Goal: Task Accomplishment & Management: Manage account settings

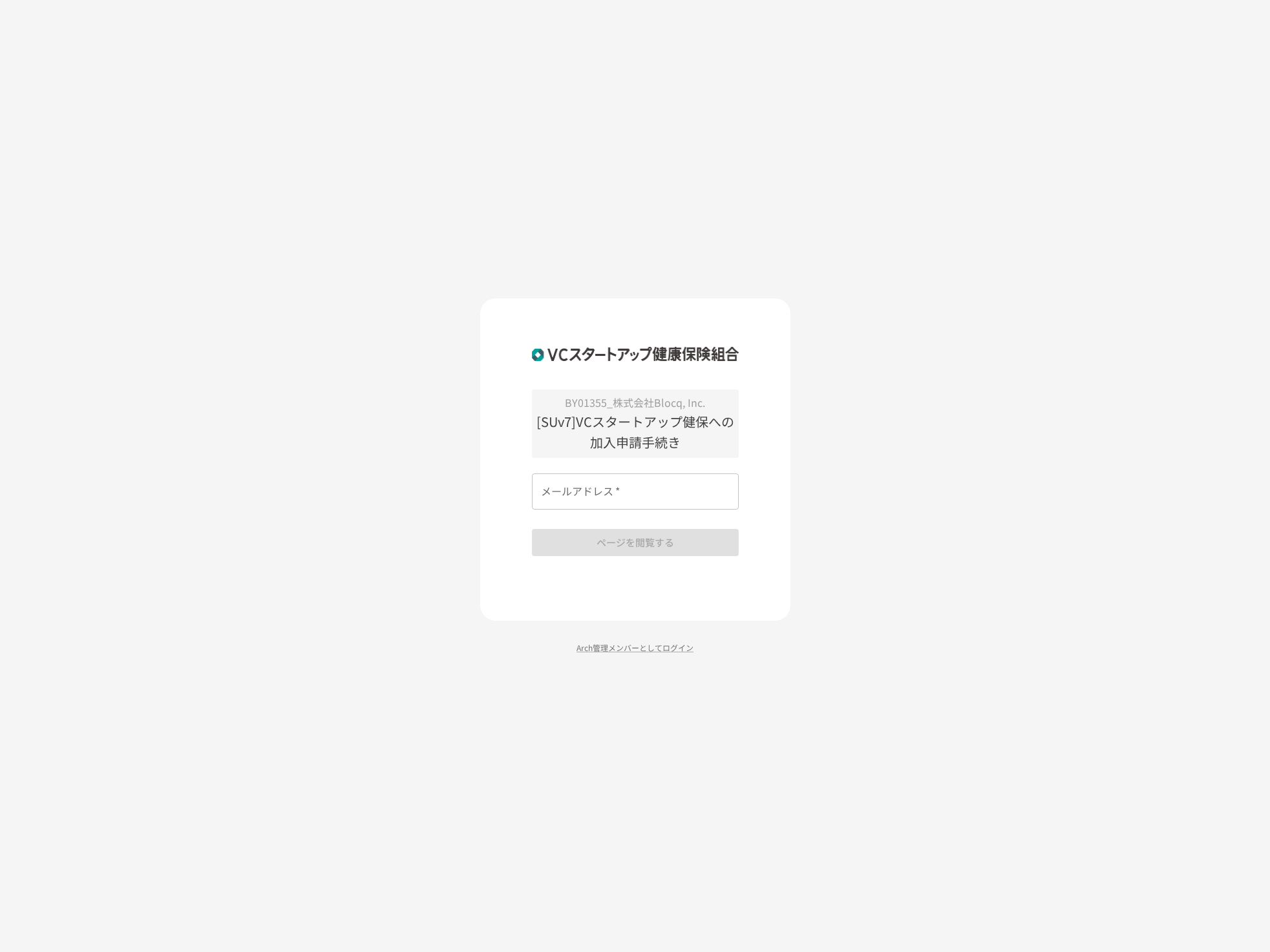
click at [663, 499] on input "メールアドレス   *" at bounding box center [635, 491] width 207 height 36
click at [0, 951] on com-1password-button at bounding box center [0, 952] width 0 height 0
click at [636, 489] on input "メールアドレス   *" at bounding box center [635, 491] width 207 height 36
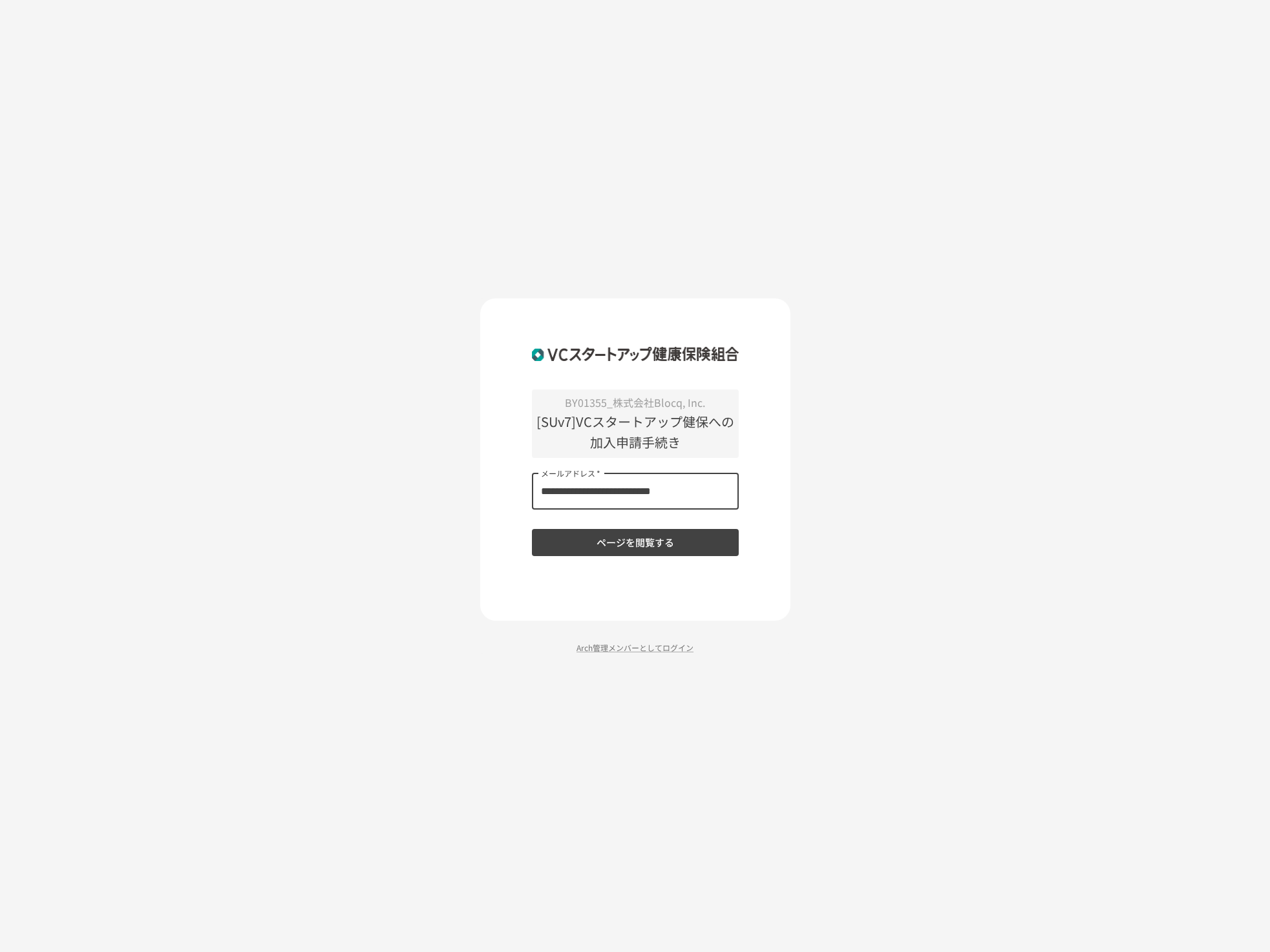
click at [632, 489] on input "**********" at bounding box center [635, 491] width 207 height 36
type input "**********"
click at [532, 529] on button "ページを閲覧する" at bounding box center [635, 542] width 207 height 27
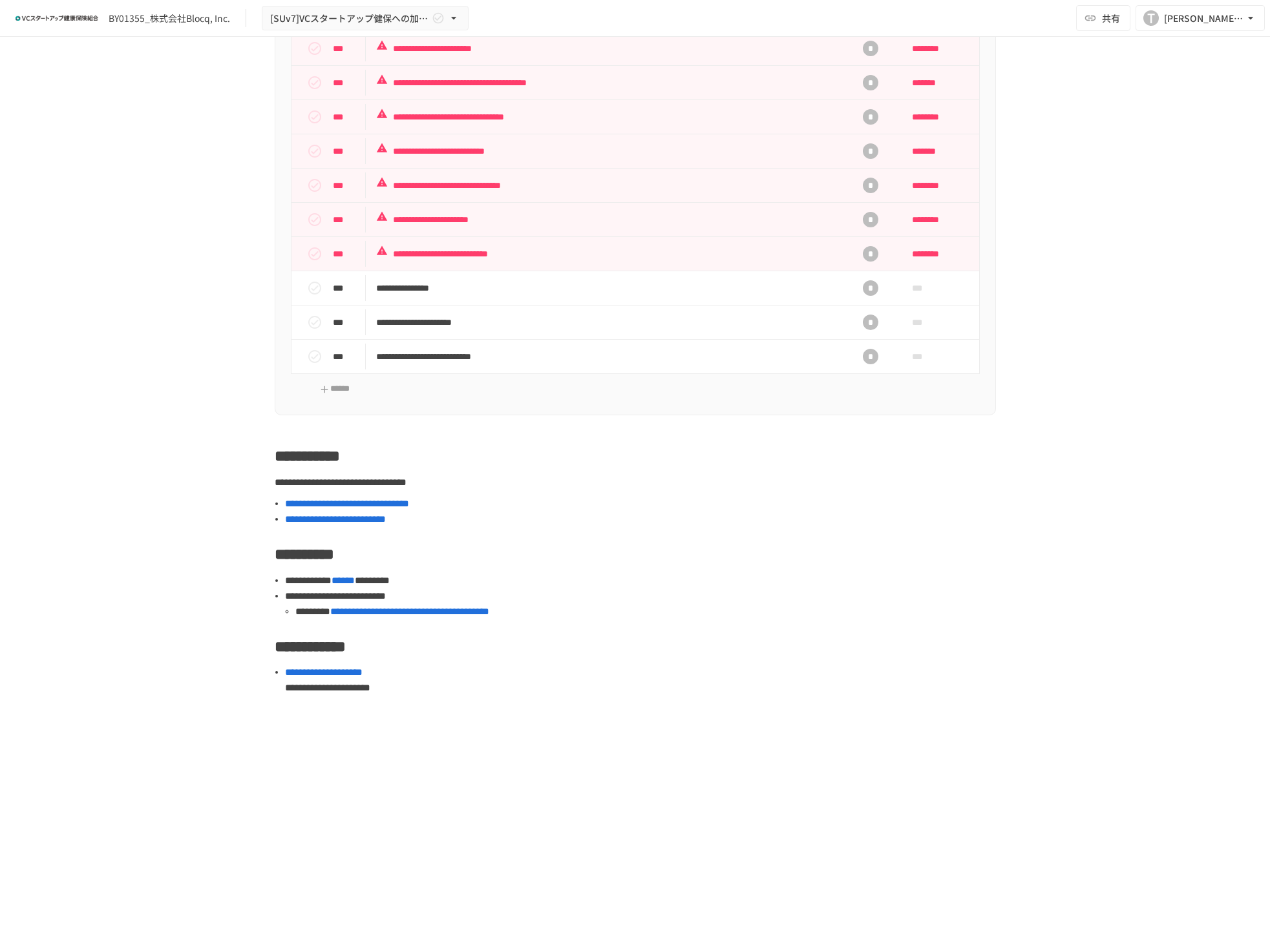
scroll to position [723, 0]
click at [1189, 27] on button "[PERSON_NAME] [PERSON_NAME][EMAIL_ADDRESS][DOMAIN_NAME]" at bounding box center [1200, 18] width 129 height 26
click at [1184, 49] on li "組織設定" at bounding box center [1197, 47] width 123 height 23
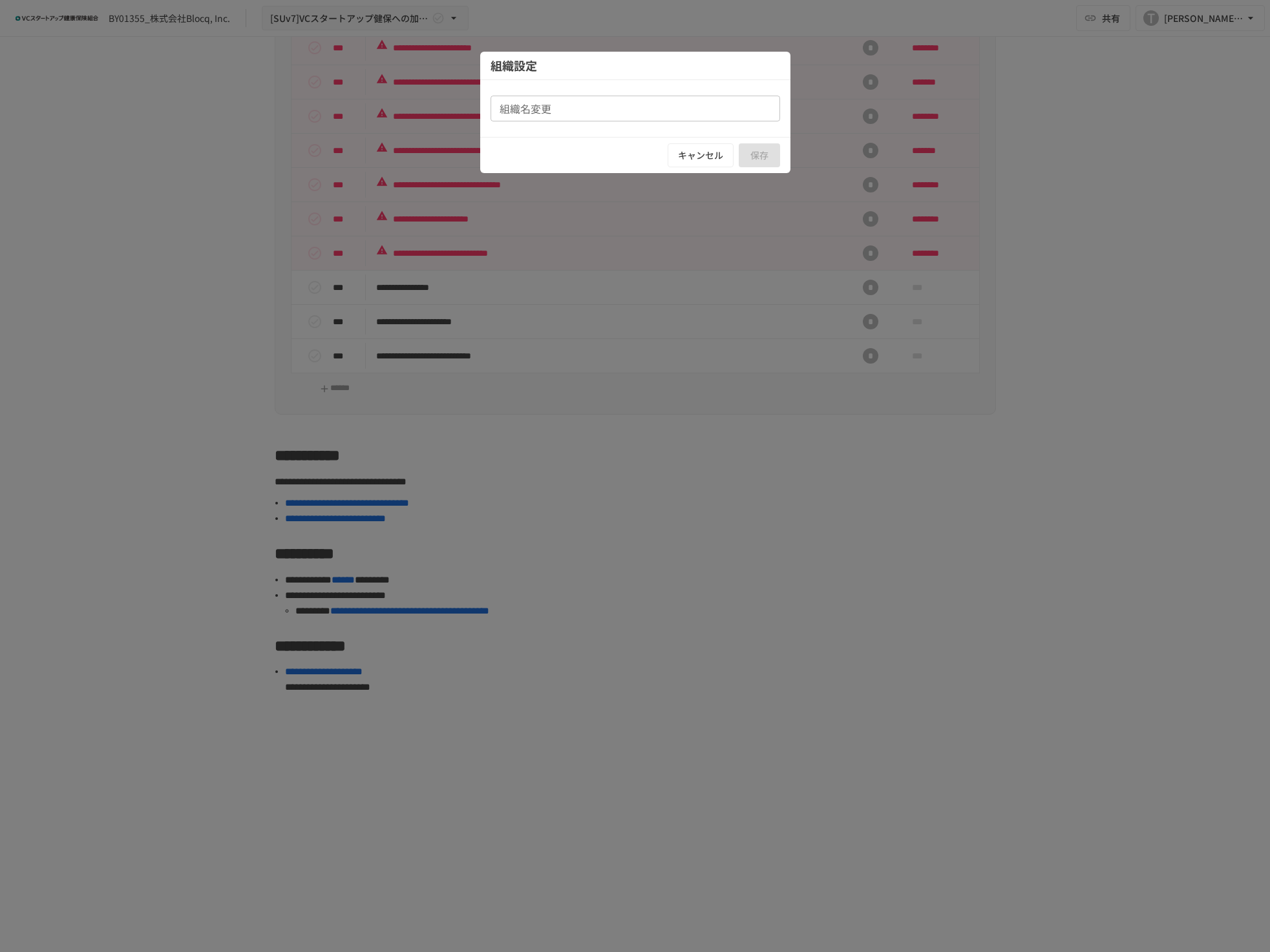
type input "**********"
click at [700, 150] on button "キャンセル" at bounding box center [700, 156] width 66 height 24
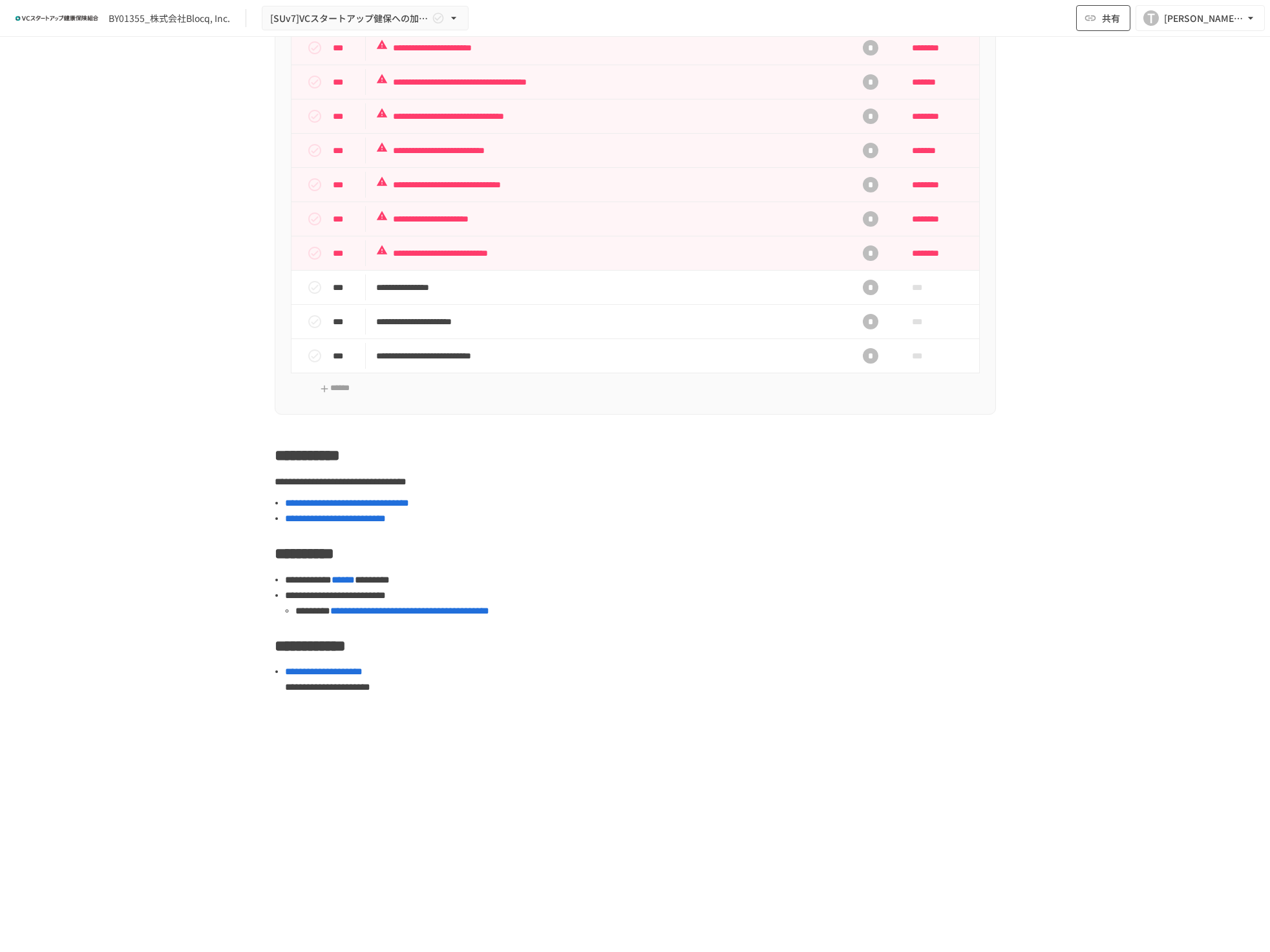
click at [1087, 25] on button "共有" at bounding box center [1103, 18] width 54 height 26
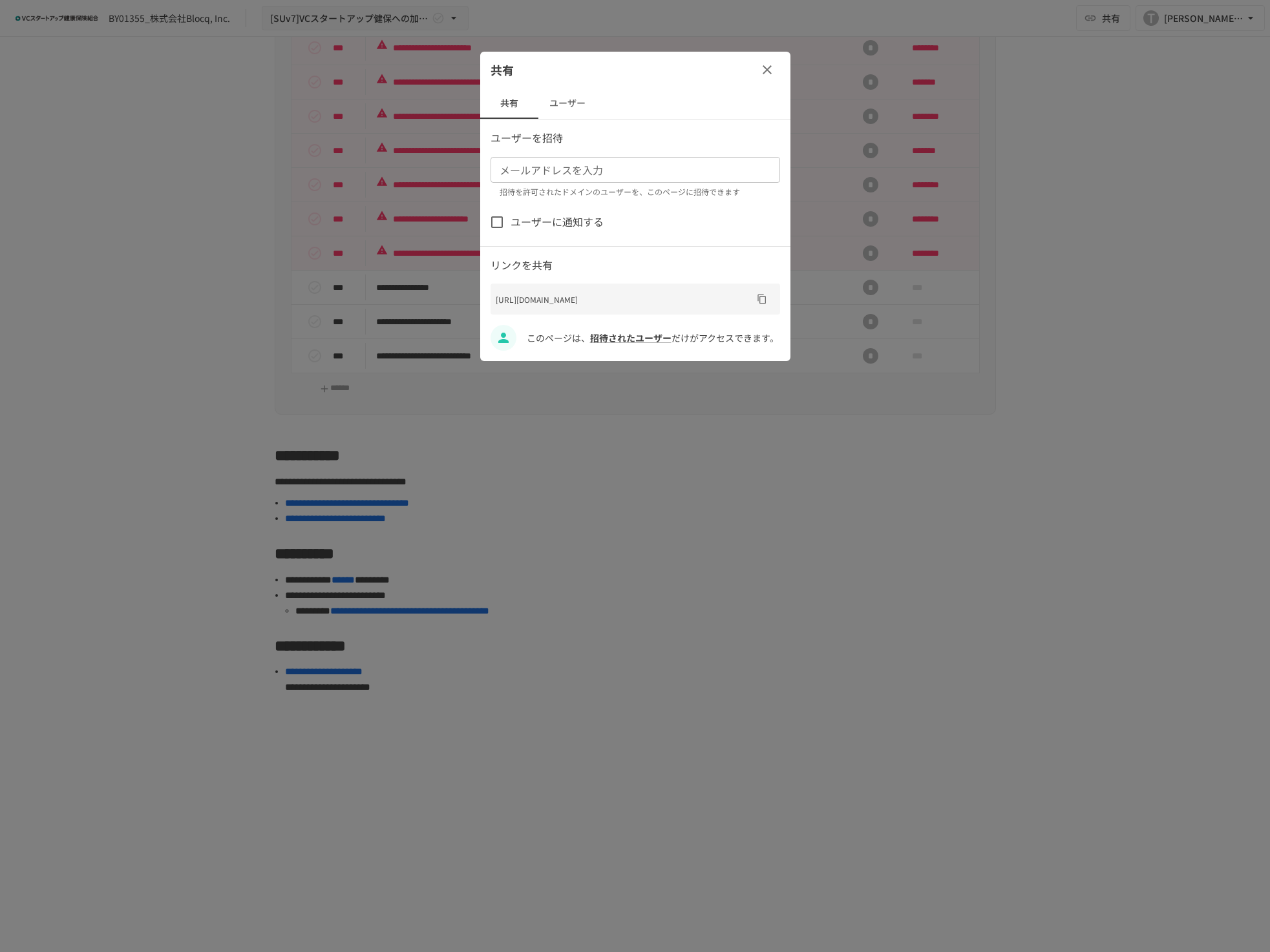
click at [571, 98] on button "ユーザー" at bounding box center [567, 103] width 58 height 31
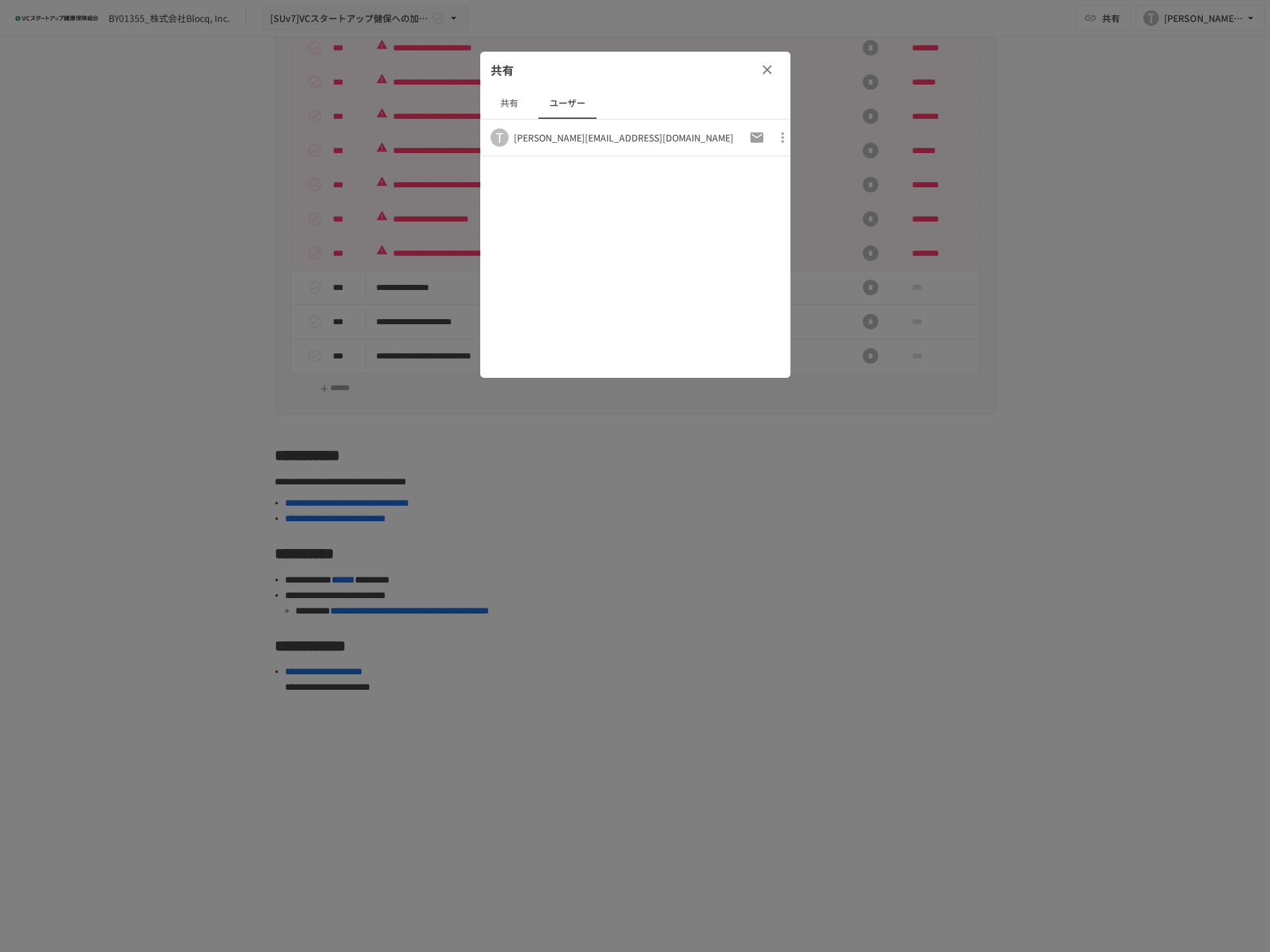
click at [526, 104] on button "共有" at bounding box center [509, 103] width 58 height 31
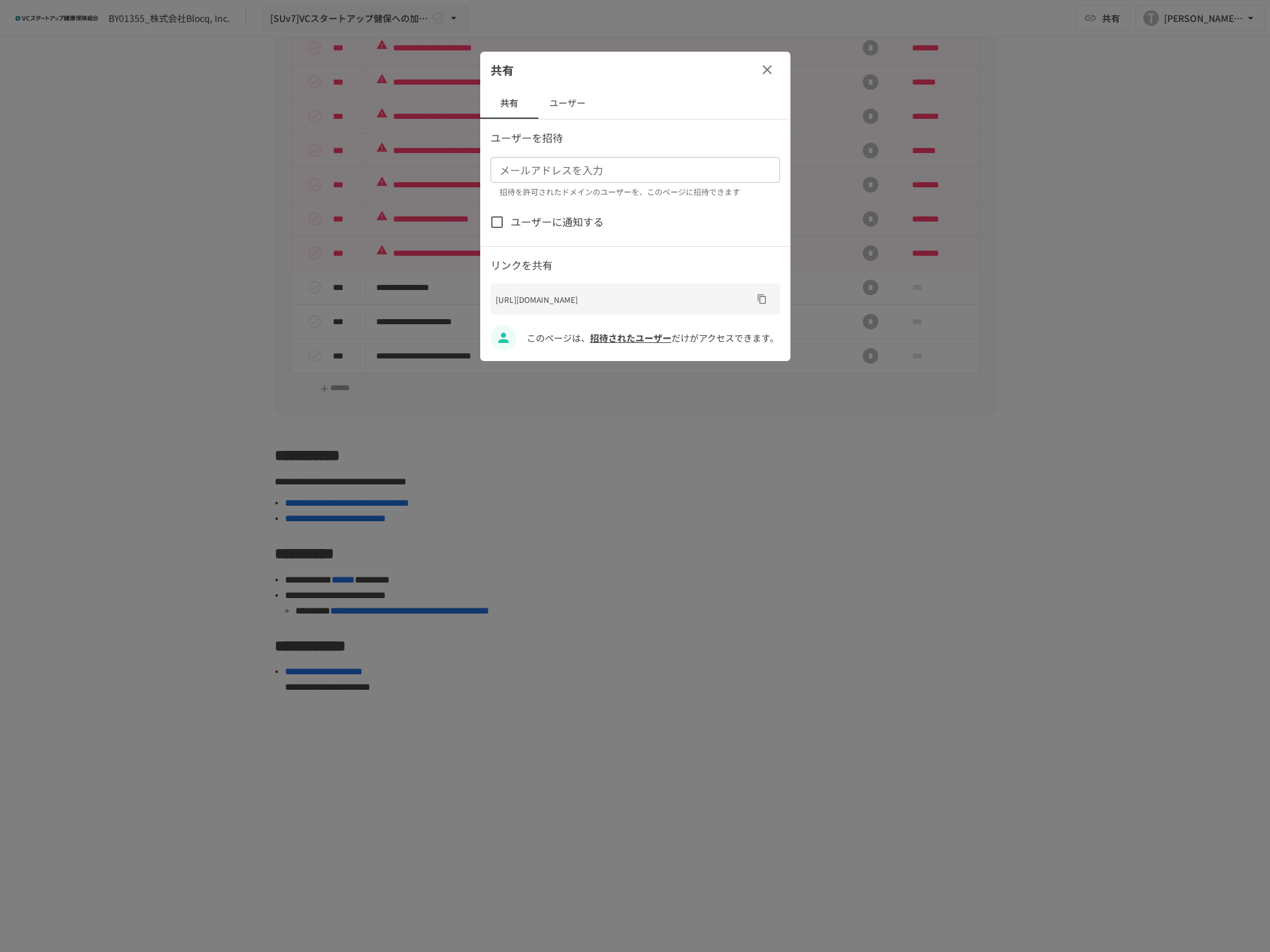
click at [629, 344] on span "招待されたユーザー" at bounding box center [631, 338] width 82 height 13
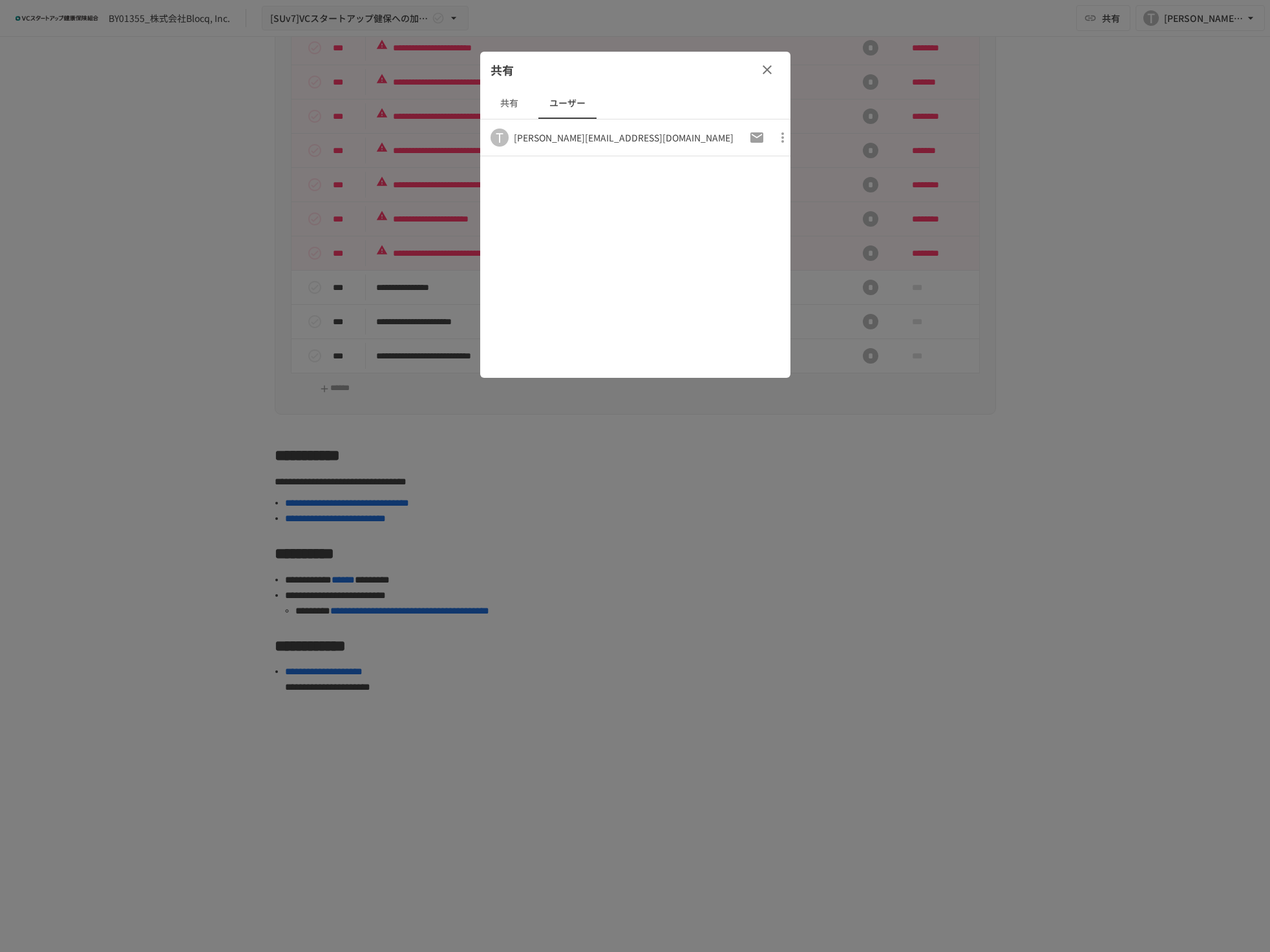
click at [510, 110] on button "共有" at bounding box center [509, 103] width 58 height 31
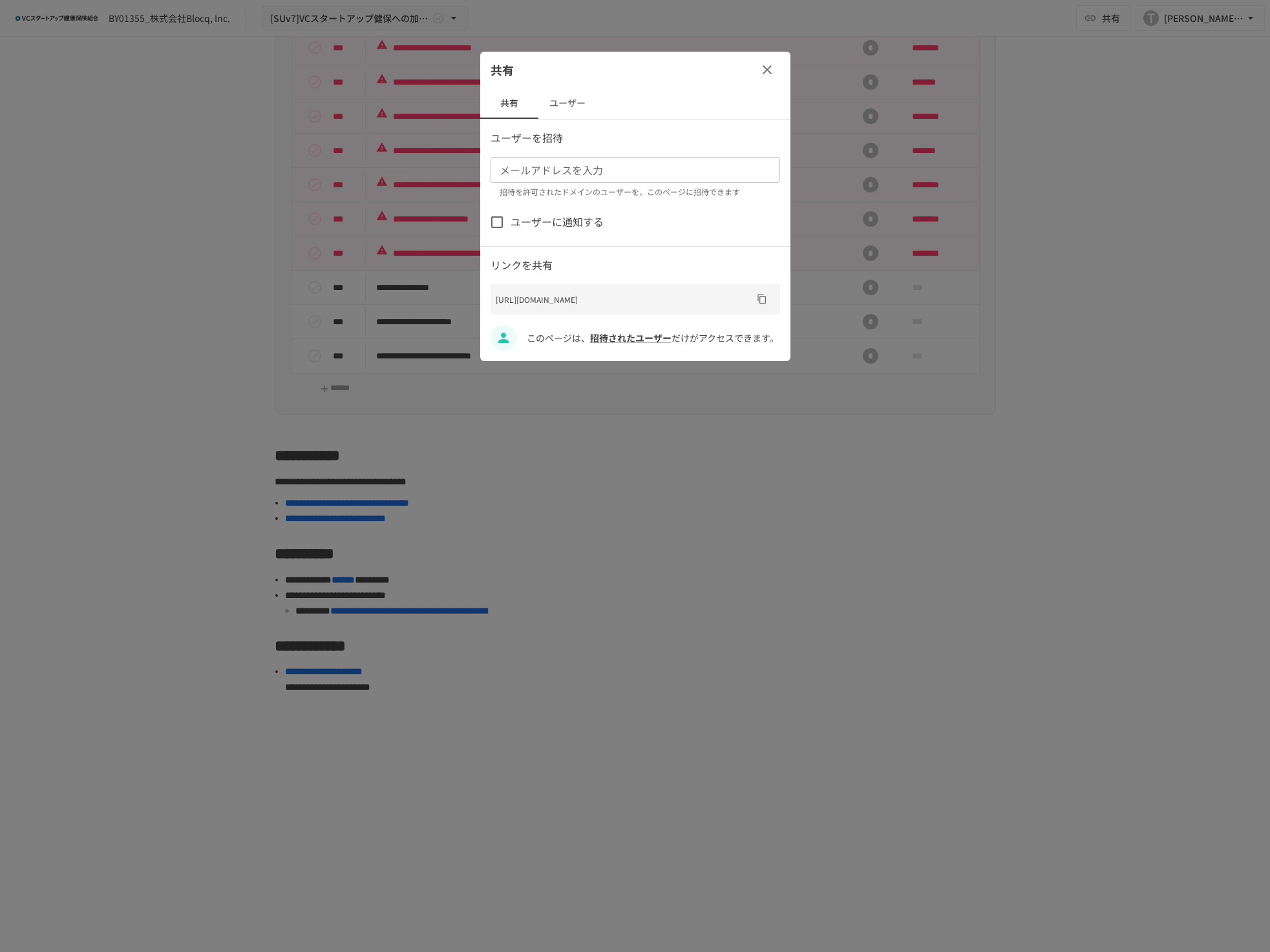
click at [656, 176] on input "メールアドレスを入力" at bounding box center [634, 170] width 280 height 18
type input "**********"
click at [564, 223] on span "ユーザーに通知する" at bounding box center [556, 222] width 93 height 17
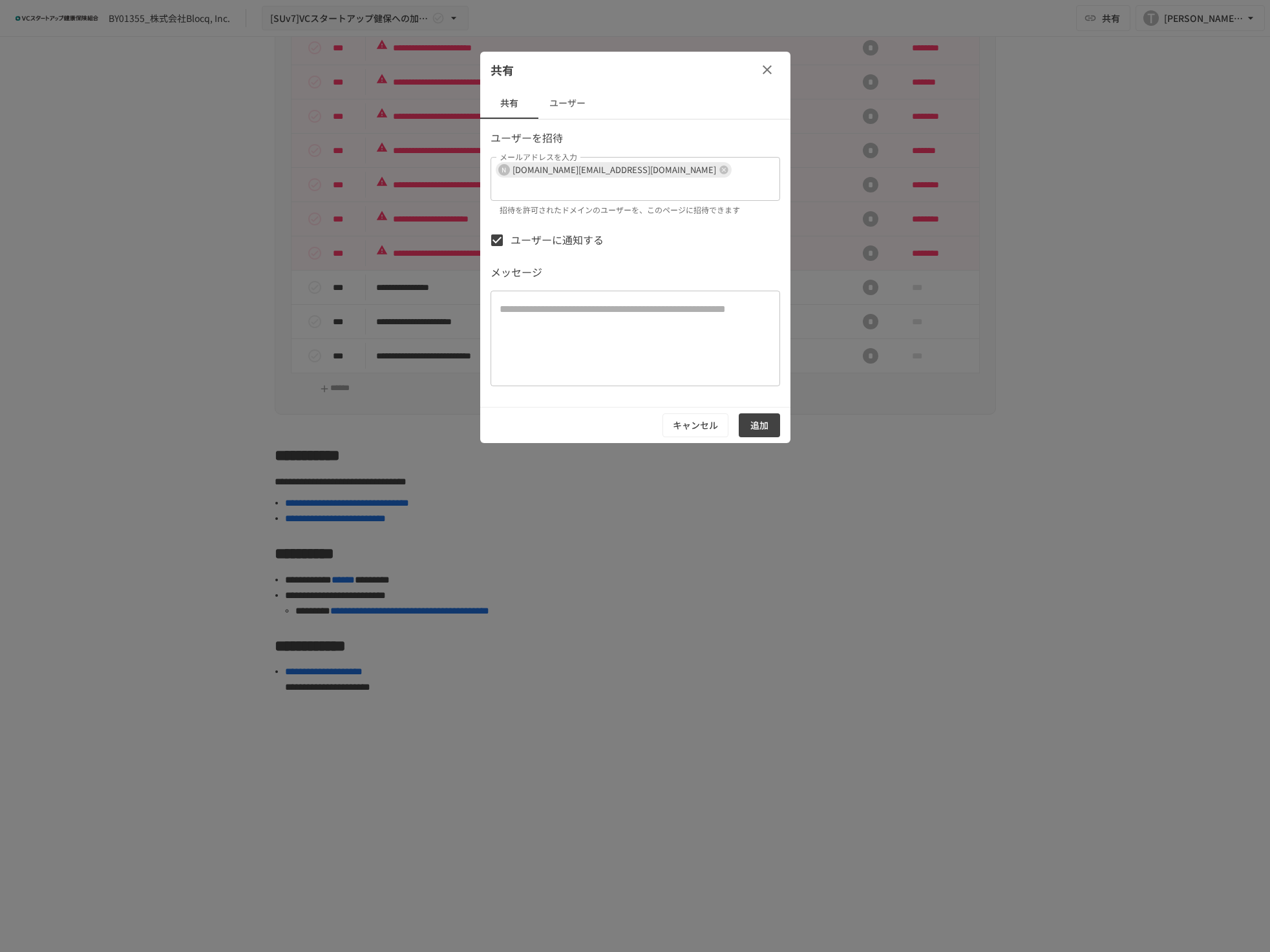
click at [759, 414] on button "追加" at bounding box center [759, 425] width 41 height 24
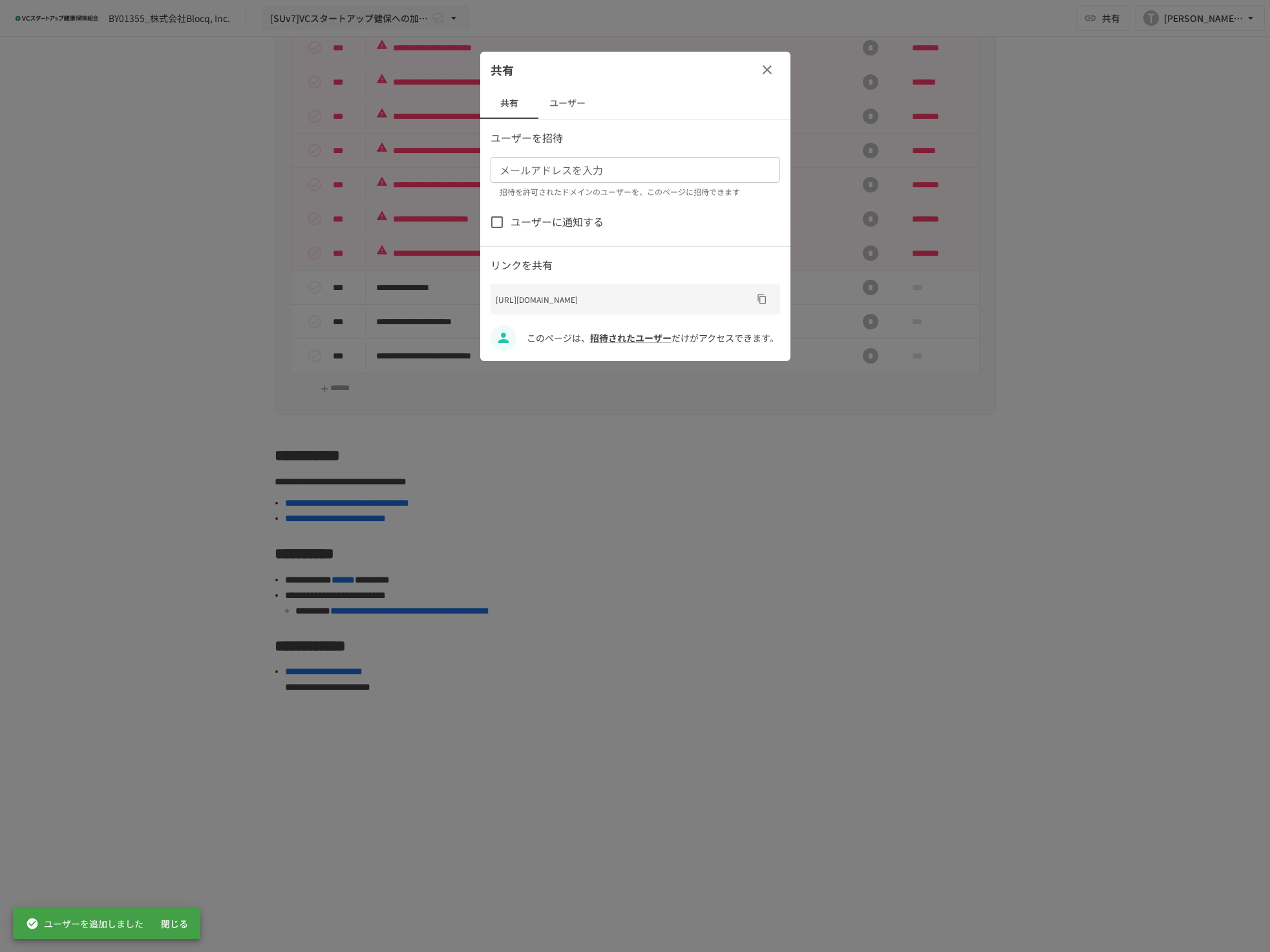
click at [560, 94] on button "ユーザー" at bounding box center [567, 103] width 58 height 31
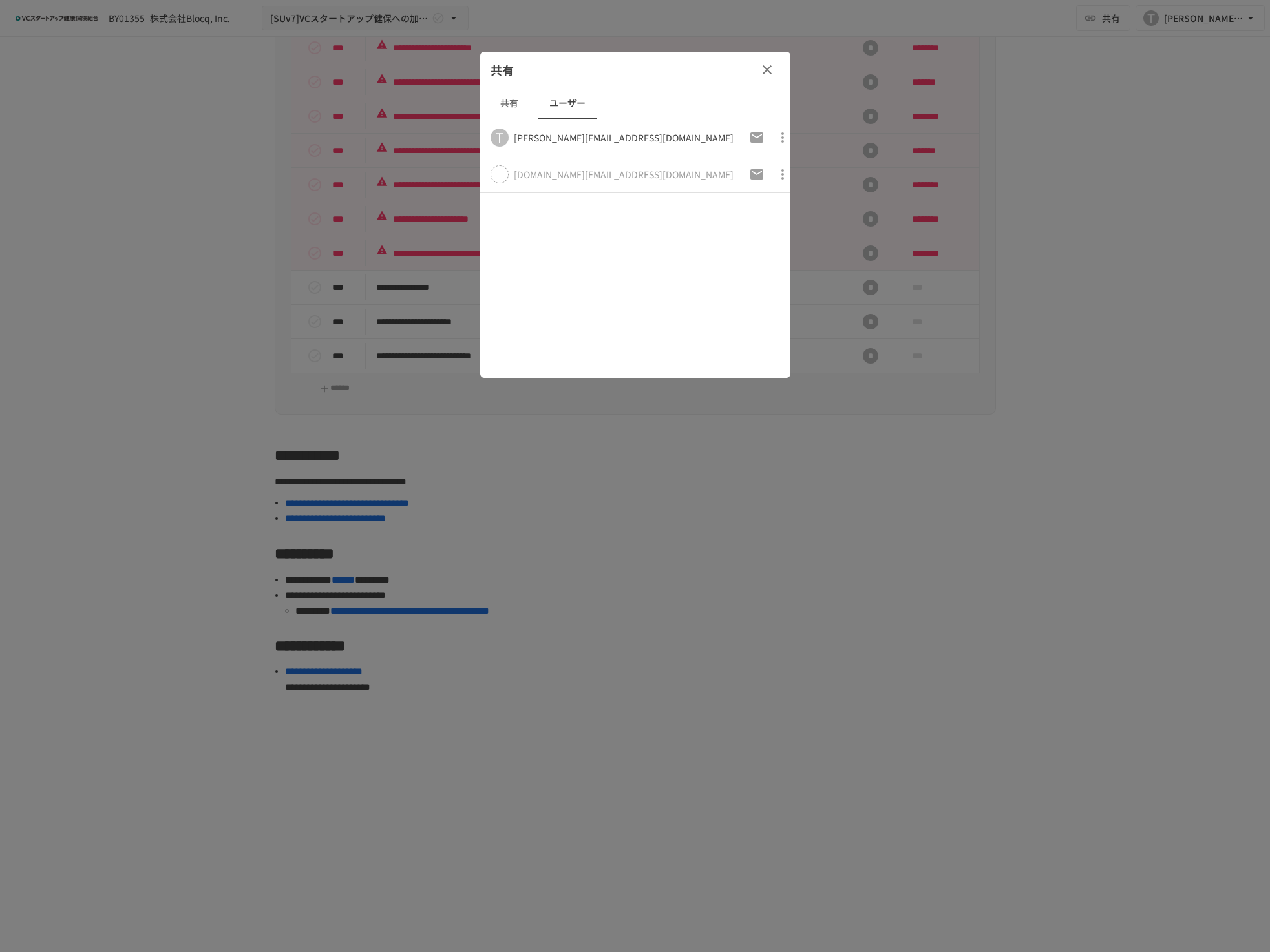
click at [772, 72] on icon "button" at bounding box center [766, 70] width 15 height 15
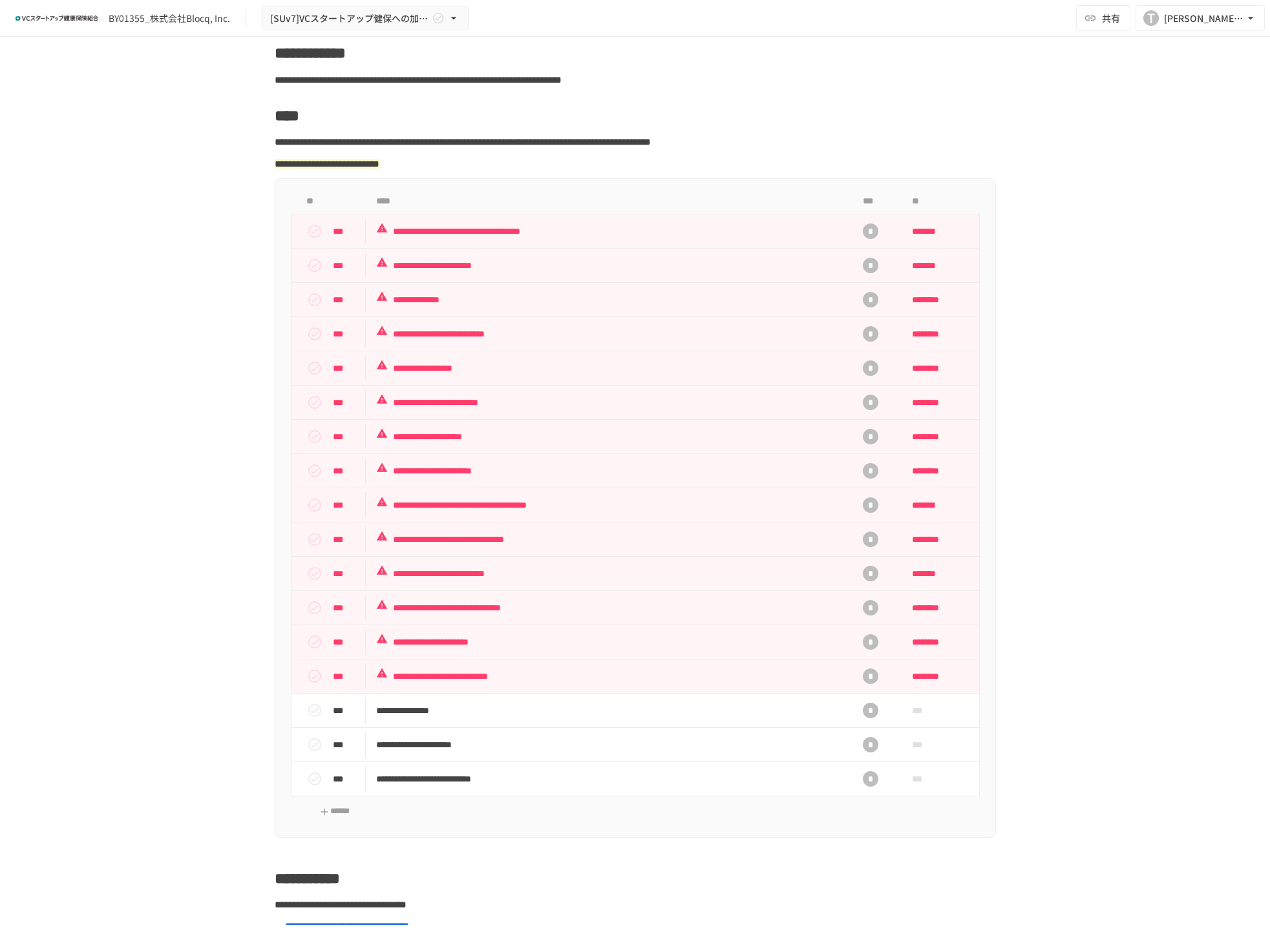
scroll to position [0, 0]
